Goal: Complete application form

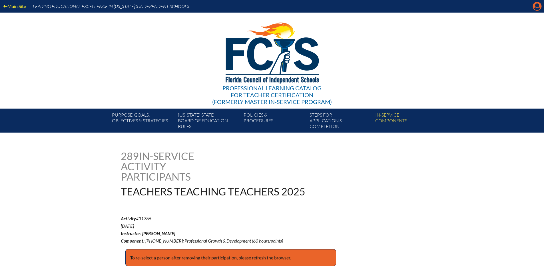
click at [534, 4] on icon at bounding box center [536, 6] width 9 height 9
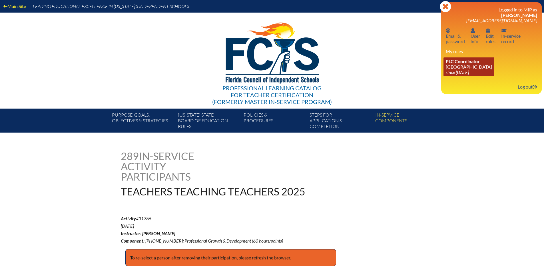
click at [474, 65] on link "PLC Coordinator Pine Crest School since 2016 Aug 15" at bounding box center [468, 66] width 51 height 19
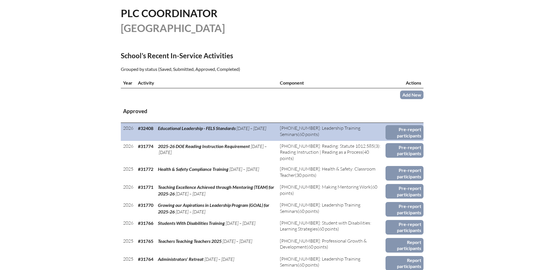
scroll to position [171, 0]
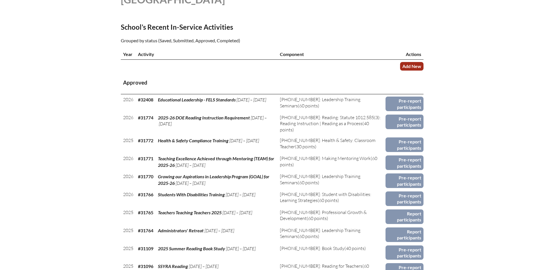
click at [405, 64] on link "Add New" at bounding box center [411, 66] width 23 height 8
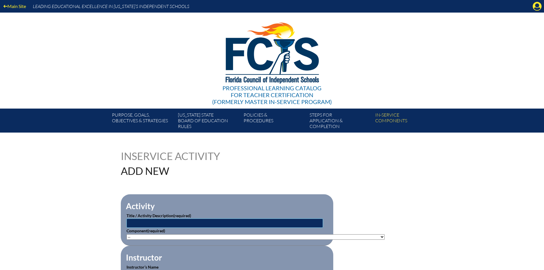
click at [154, 224] on input "text" at bounding box center [224, 222] width 196 height 9
type input "College Board Pre-AP ELA: From Sentence to Synthesis"
click at [257, 234] on select"]"] "-- 1-000-001: Appropriate Art Activities 1-000-002: Concept and Art Process for…" at bounding box center [255, 236] width 258 height 5
select select"]"] "137980"
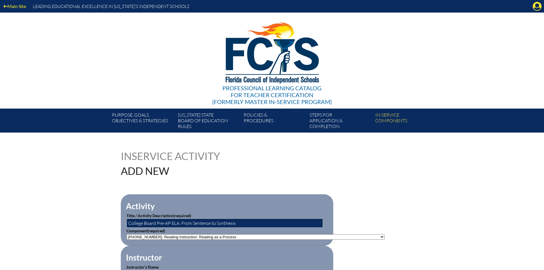
click at [126, 234] on select"]"] "-- 1-000-001: Appropriate Art Activities 1-000-002: Concept and Art Process for…" at bounding box center [255, 236] width 258 height 5
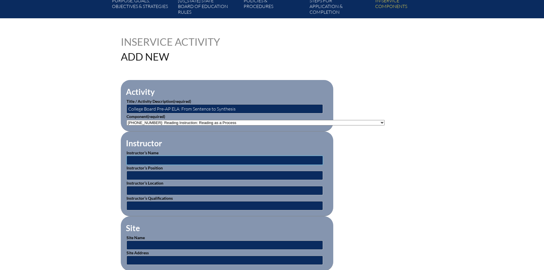
drag, startPoint x: 149, startPoint y: 158, endPoint x: 160, endPoint y: 155, distance: 11.8
click at [149, 158] on input "text" at bounding box center [224, 160] width 196 height 9
drag, startPoint x: 160, startPoint y: 155, endPoint x: 117, endPoint y: 160, distance: 43.4
type input "s"
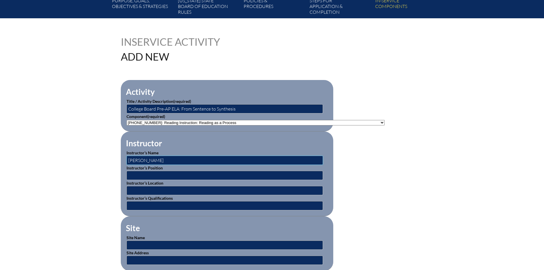
type input "[PERSON_NAME]"
click at [154, 173] on input "Coordinator, Accelerated Programs" at bounding box center [224, 175] width 196 height 9
type input "Coordinator, Accelerated Programs"
click at [159, 186] on input "text" at bounding box center [224, 190] width 196 height 9
type input "Pine Crest School - Fort Lauderdale, Florida"
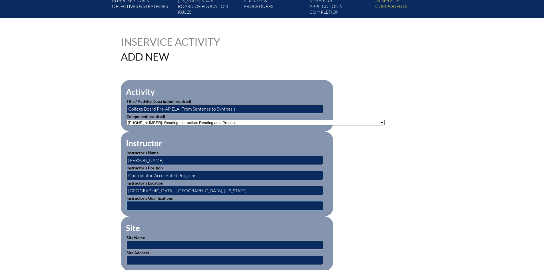
click at [155, 204] on input "text" at bounding box center [224, 205] width 196 height 9
type input "Trainer"
click at [148, 243] on input "text" at bounding box center [224, 244] width 196 height 9
type input "[GEOGRAPHIC_DATA]"
drag, startPoint x: 225, startPoint y: 190, endPoint x: 120, endPoint y: 188, distance: 104.7
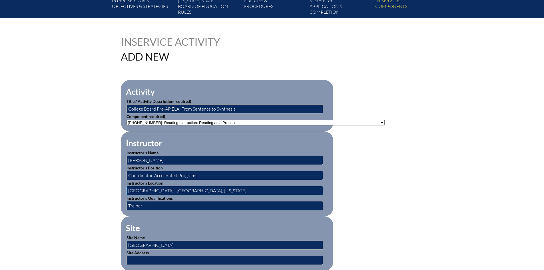
click at [121, 188] on fieldset "Instructor Instructor’s Name Sharon Alonso Instructor’s Position Coordinator, A…" at bounding box center [227, 173] width 212 height 85
type input "[GEOGRAPHIC_DATA], [GEOGRAPHIC_DATA]"
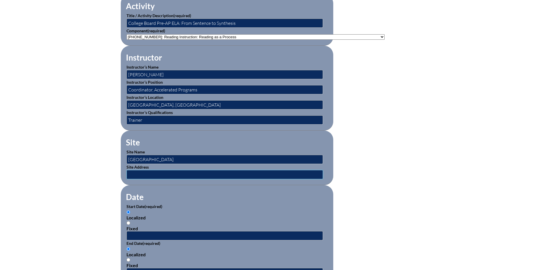
drag, startPoint x: 136, startPoint y: 171, endPoint x: 140, endPoint y: 169, distance: 3.7
click at [136, 171] on input "text" at bounding box center [224, 174] width 196 height 9
type input "1501 NE 62 Street, Fort Lauderdale, FL 33334 and 2700 St. Andrews Boulevard, Bo…"
click at [172, 176] on fieldset "Site Site Name Pine Crest School Site Address 1501 NE 62 Street, Fort Lauderdal…" at bounding box center [227, 157] width 212 height 54
click at [173, 172] on input "1501 NE 62 Street, Fort Lauderdale, FL 33334 and 2700 St. Andrews Boulevard, Bo…" at bounding box center [224, 174] width 196 height 9
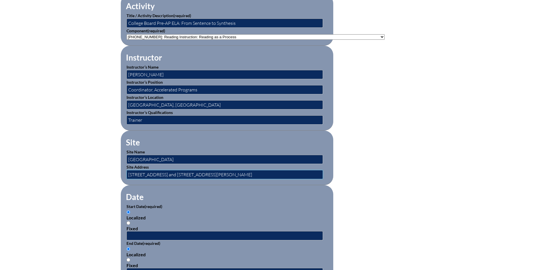
scroll to position [0, 8]
drag, startPoint x: 128, startPoint y: 170, endPoint x: 334, endPoint y: 163, distance: 205.8
click at [334, 163] on form "Activity Title / Activity Description (required) College Board Pre-AP ELA: From…" at bounding box center [272, 240] width 302 height 492
drag, startPoint x: 395, startPoint y: 163, endPoint x: 389, endPoint y: 165, distance: 6.1
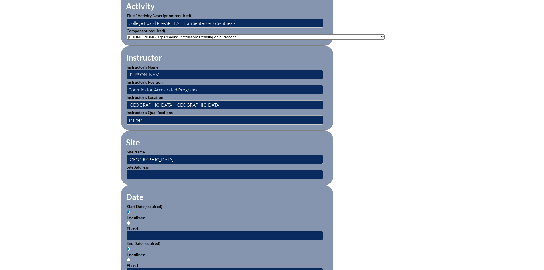
click at [394, 163] on form "Activity Title / Activity Description (required) College Board Pre-AP ELA: From…" at bounding box center [272, 240] width 302 height 492
click at [172, 170] on input "text" at bounding box center [224, 174] width 196 height 9
type input "[STREET_ADDRESS]"
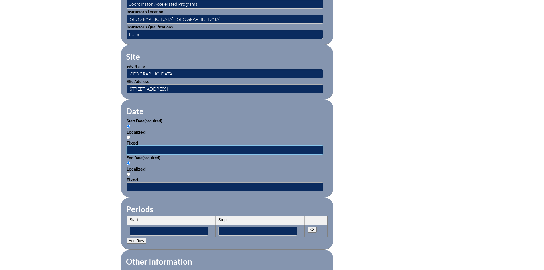
click at [146, 146] on input "text" at bounding box center [224, 149] width 196 height 9
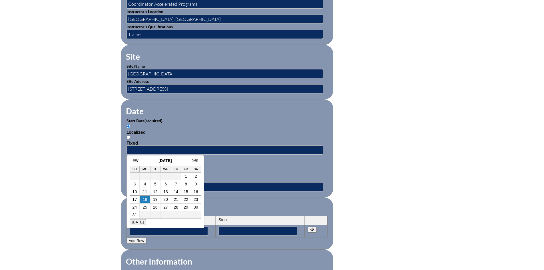
click at [237, 168] on div "Localized Fixed" at bounding box center [226, 171] width 201 height 22
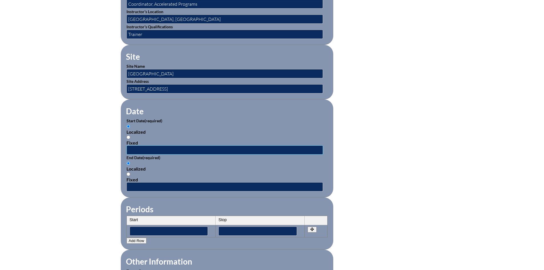
click at [147, 145] on input "text" at bounding box center [224, 149] width 196 height 9
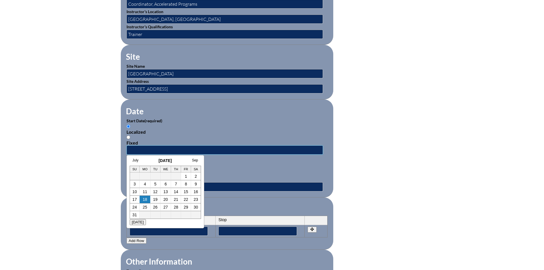
click at [146, 147] on input "text" at bounding box center [224, 149] width 196 height 9
type input "08/14/2025"
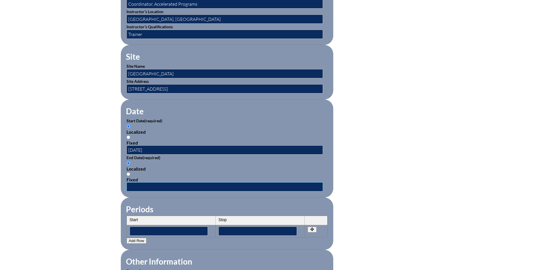
click at [146, 182] on input "text" at bounding box center [224, 186] width 196 height 9
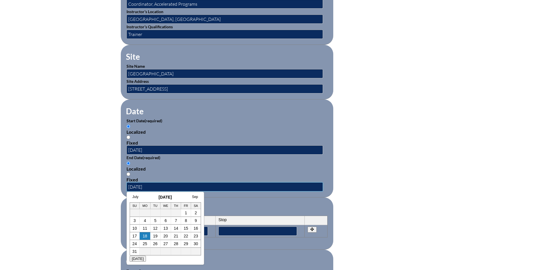
type input "08/14/2025"
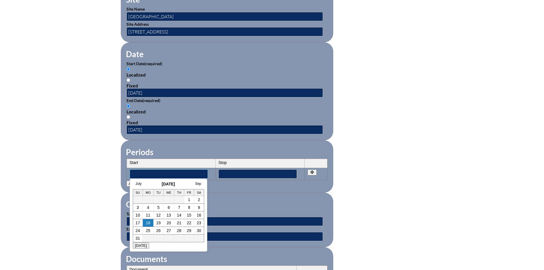
scroll to position [399, 0]
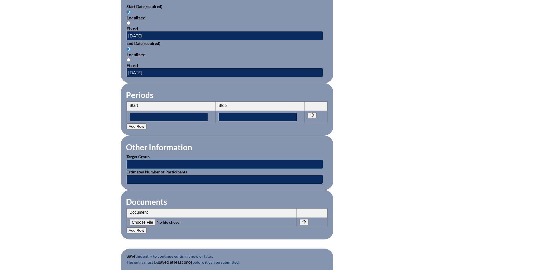
click at [223, 162] on input "text" at bounding box center [224, 164] width 196 height 9
type input "Lower School teachers"
click at [142, 175] on input "text" at bounding box center [224, 179] width 196 height 9
drag, startPoint x: 142, startPoint y: 173, endPoint x: 114, endPoint y: 181, distance: 28.9
click at [114, 181] on div "Inservice Activity Add New Activity Title / Activity Description (required) Col…" at bounding box center [272, 18] width 321 height 535
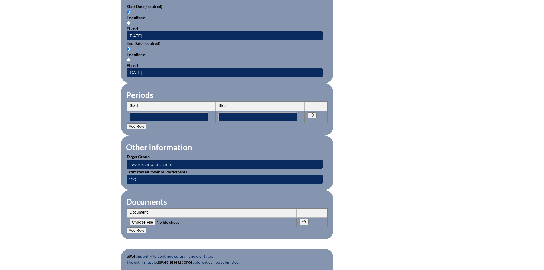
type input "100"
click at [139, 219] on input"] "file" at bounding box center [169, 222] width 78 height 6
type input"] "C:\fakepath\FCIS Application - College Board Pre-AP_ From Sentence to Synthesis…"
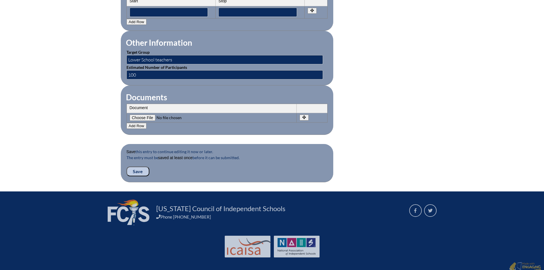
click at [132, 166] on input "Save" at bounding box center [137, 171] width 23 height 10
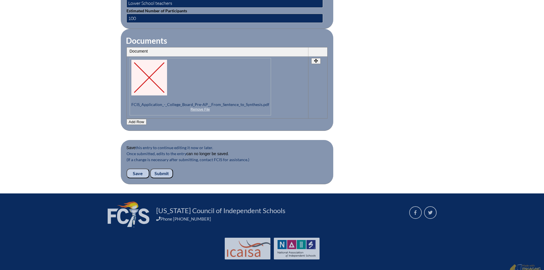
scroll to position [573, 0]
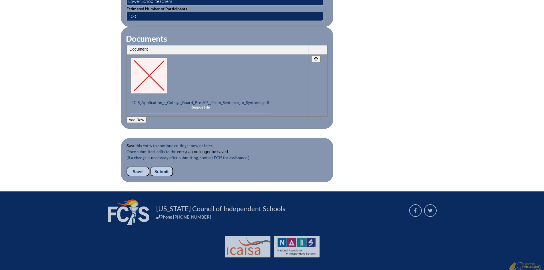
click at [164, 166] on input "Submit" at bounding box center [161, 171] width 23 height 10
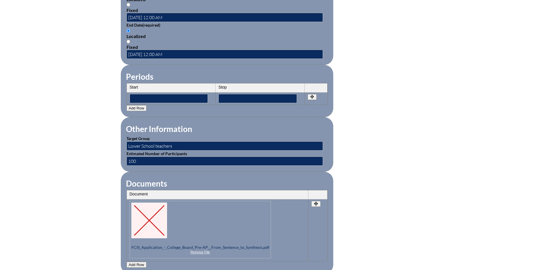
scroll to position [342, 0]
